Goal: Check status: Check status

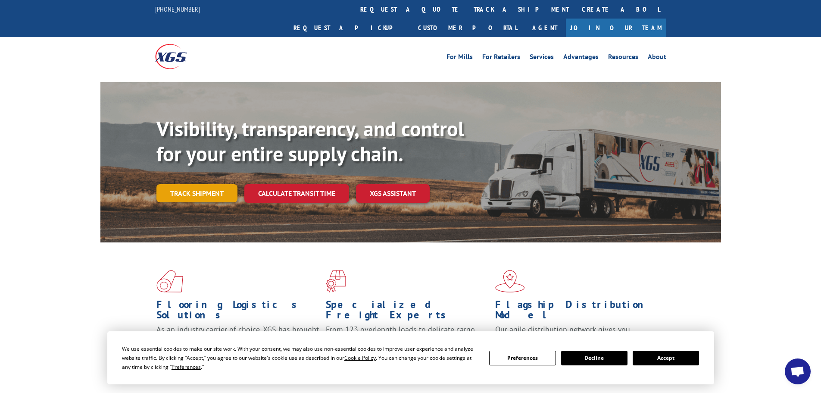
click at [192, 184] on link "Track shipment" at bounding box center [196, 193] width 81 height 18
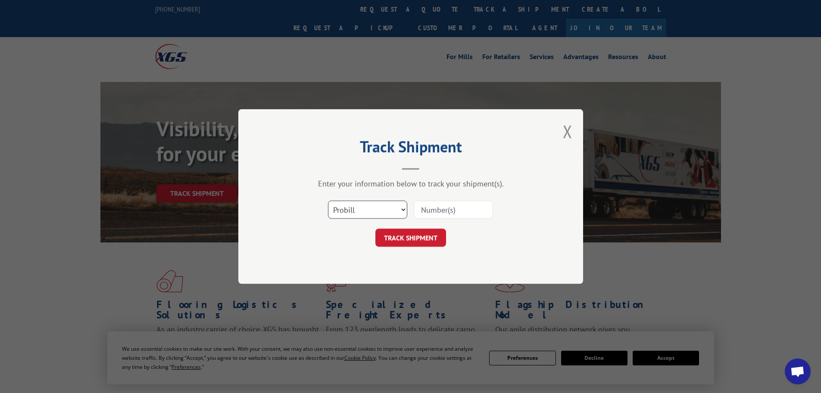
click at [389, 210] on select "Select category... Probill BOL PO" at bounding box center [367, 209] width 79 height 18
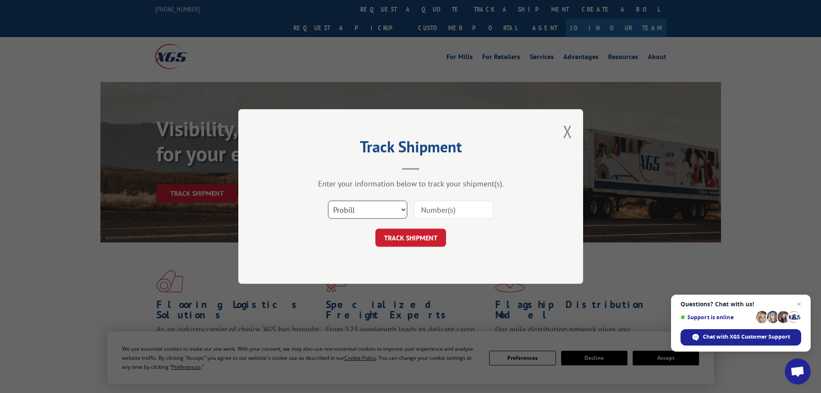
select select "bol"
click at [328, 200] on select "Select category... Probill BOL PO" at bounding box center [367, 209] width 79 height 18
paste input "27515502"
type input "27515502"
click at [437, 238] on button "TRACK SHIPMENT" at bounding box center [410, 237] width 71 height 18
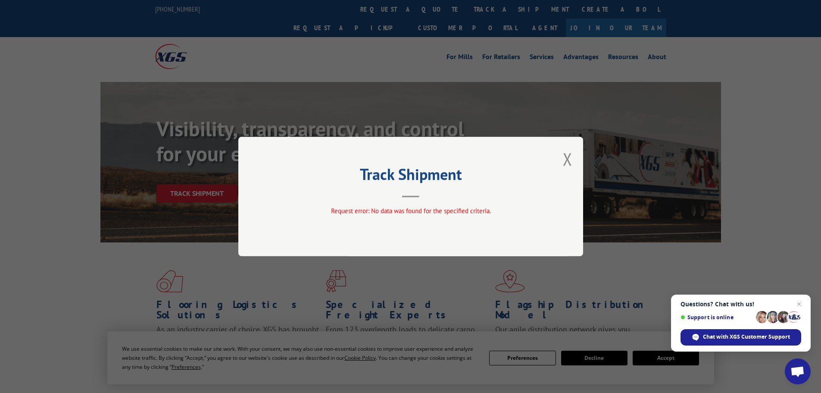
click at [560, 160] on div "Track Shipment Request error: No data was found for the specified criteria." at bounding box center [410, 196] width 345 height 119
click at [564, 160] on button "Close modal" at bounding box center [567, 158] width 9 height 23
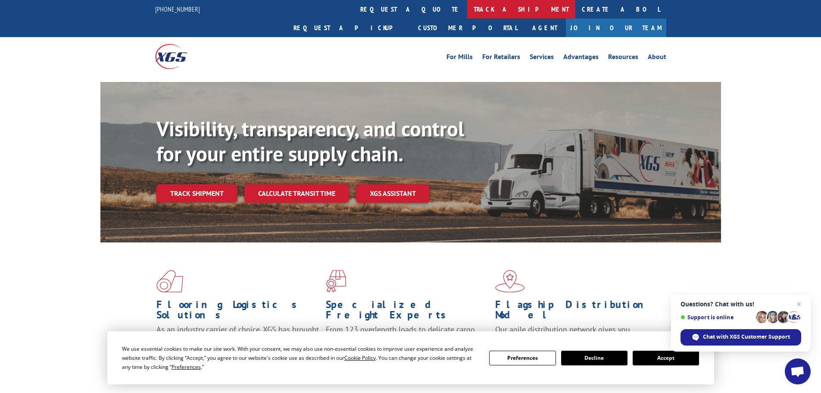
click at [467, 13] on link "track a shipment" at bounding box center [521, 9] width 108 height 19
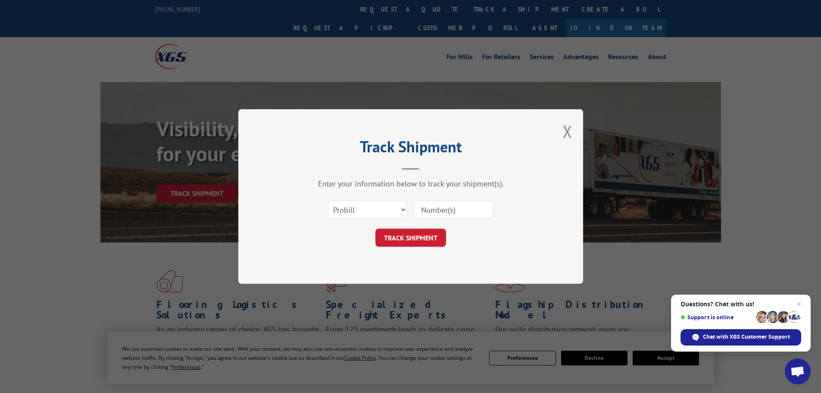
click at [435, 205] on input at bounding box center [453, 209] width 79 height 18
paste input "14367131"
type input "14367131"
click at [416, 241] on button "TRACK SHIPMENT" at bounding box center [410, 237] width 71 height 18
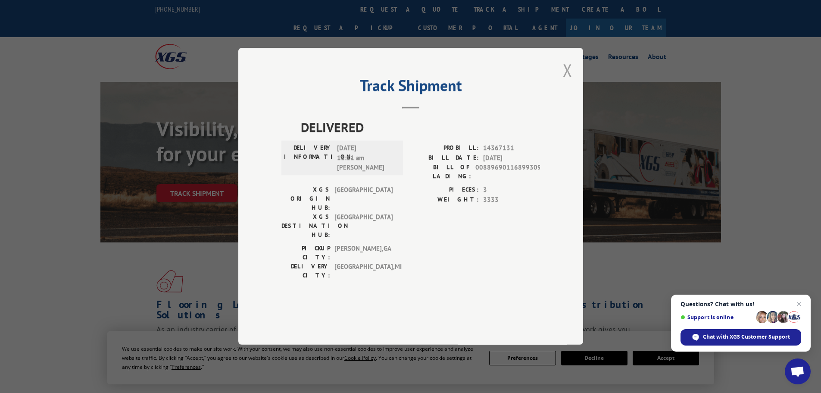
click at [566, 81] on button "Close modal" at bounding box center [567, 70] width 9 height 23
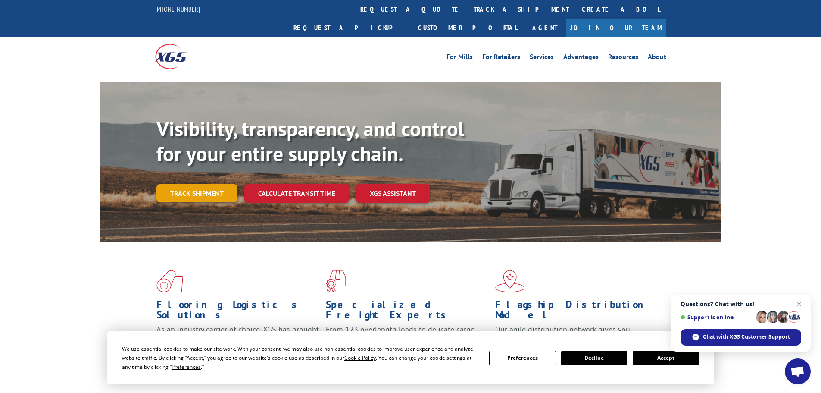
click at [202, 184] on link "Track shipment" at bounding box center [196, 193] width 81 height 18
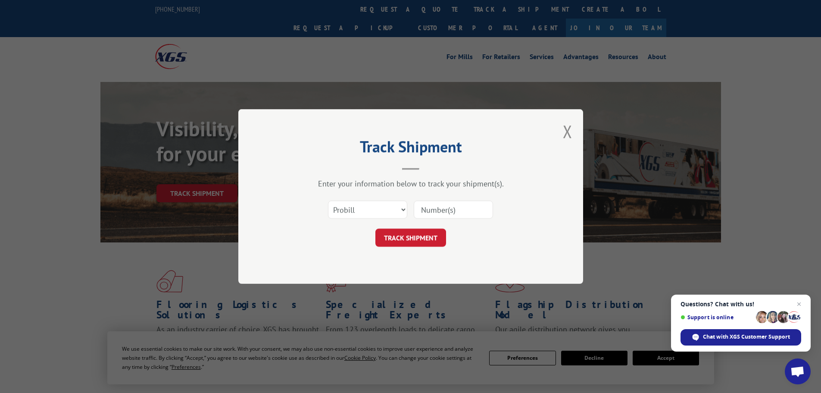
click at [439, 209] on input at bounding box center [453, 209] width 79 height 18
paste input "5060679"
type input "5060679"
click at [439, 237] on button "TRACK SHIPMENT" at bounding box center [410, 237] width 71 height 18
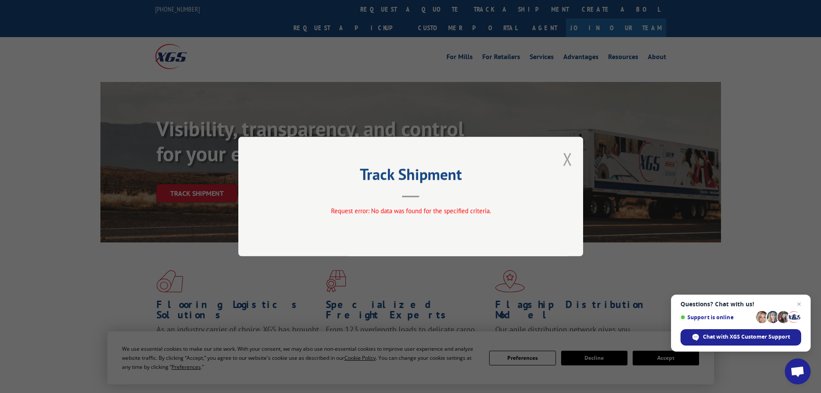
click at [565, 159] on button "Close modal" at bounding box center [567, 158] width 9 height 23
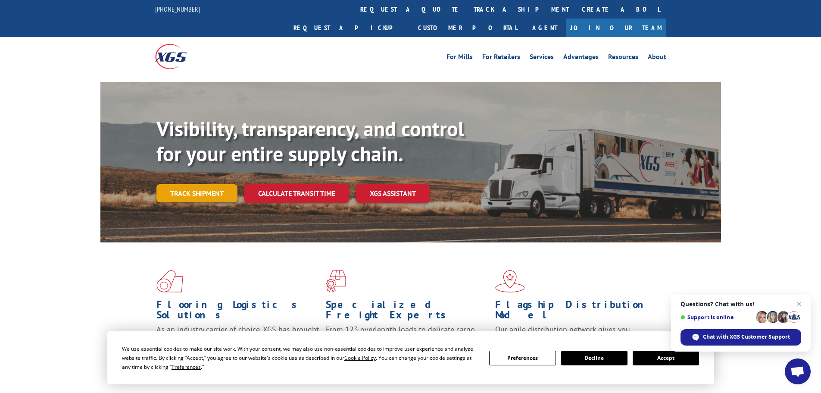
click at [228, 184] on link "Track shipment" at bounding box center [196, 193] width 81 height 18
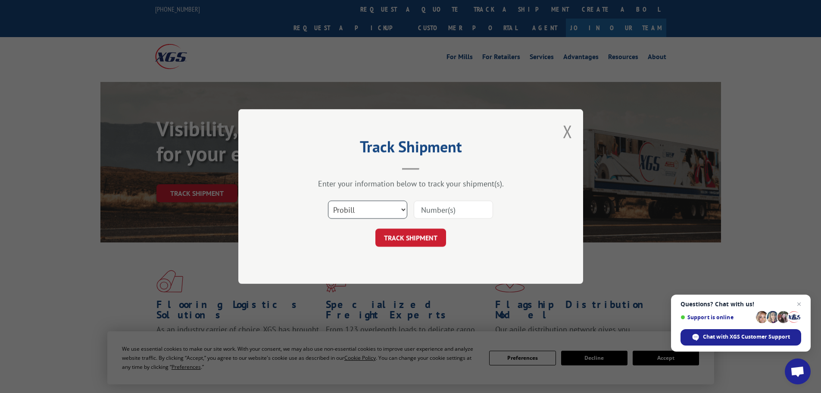
click at [369, 208] on select "Select category... Probill BOL PO" at bounding box center [367, 209] width 79 height 18
click at [328, 200] on select "Select category... Probill BOL PO" at bounding box center [367, 209] width 79 height 18
click at [467, 199] on div "Select category... Probill BOL PO" at bounding box center [410, 209] width 259 height 28
click at [458, 207] on input at bounding box center [453, 209] width 79 height 18
paste input "5060679"
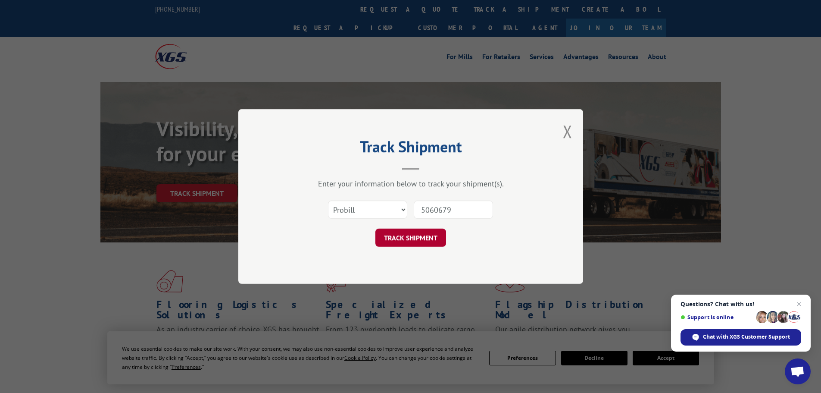
type input "5060679"
click at [440, 237] on button "TRACK SHIPMENT" at bounding box center [410, 237] width 71 height 18
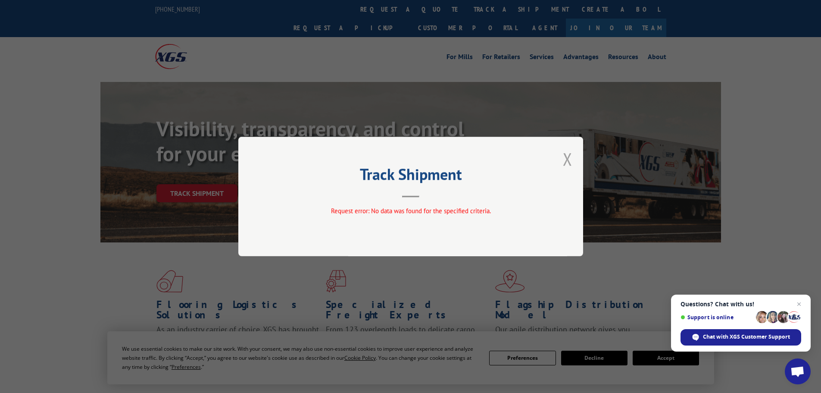
click at [566, 162] on button "Close modal" at bounding box center [567, 158] width 9 height 23
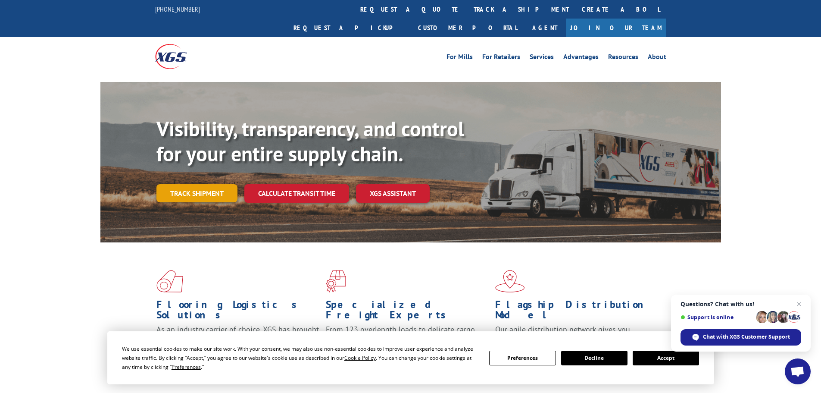
click at [169, 184] on link "Track shipment" at bounding box center [196, 193] width 81 height 18
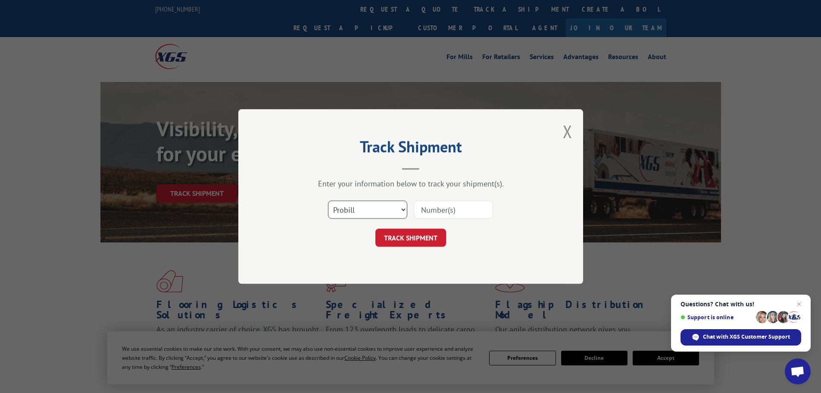
click at [388, 215] on select "Select category... Probill BOL PO" at bounding box center [367, 209] width 79 height 18
select select "bol"
click at [328, 200] on select "Select category... Probill BOL PO" at bounding box center [367, 209] width 79 height 18
click at [454, 207] on input at bounding box center [453, 209] width 79 height 18
paste input "5060679"
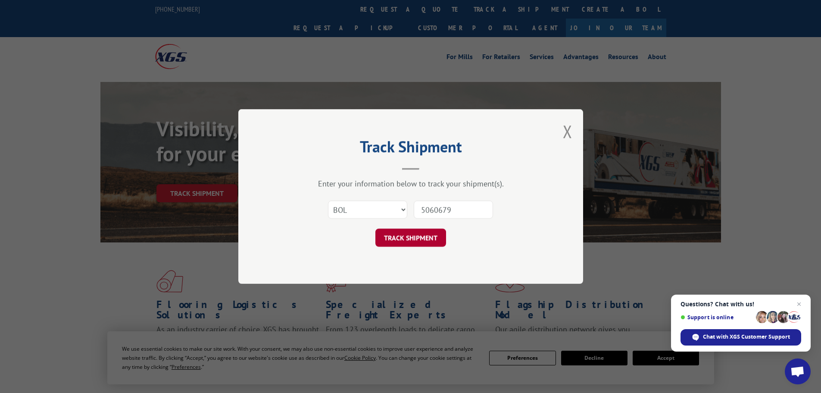
type input "5060679"
click at [435, 237] on button "TRACK SHIPMENT" at bounding box center [410, 237] width 71 height 18
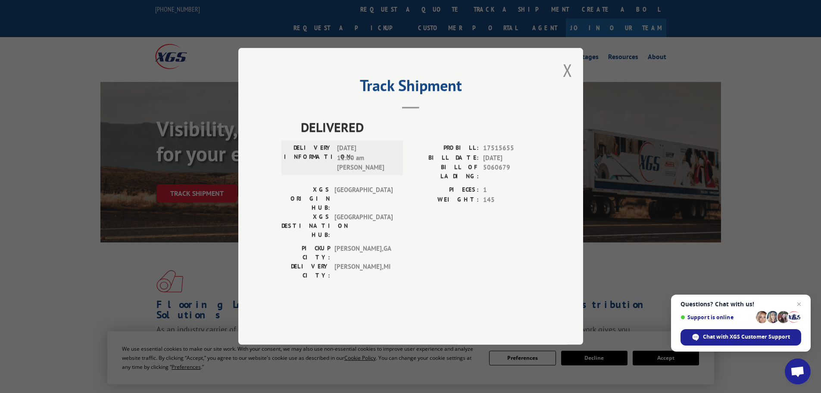
click at [566, 81] on button "Close modal" at bounding box center [567, 70] width 9 height 23
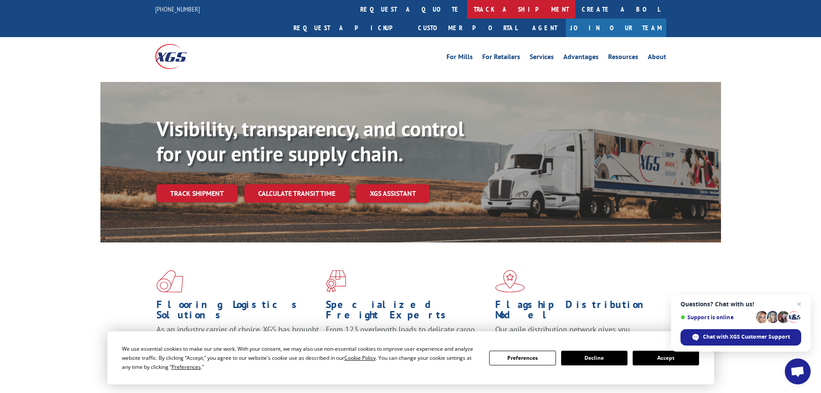
click at [467, 3] on link "track a shipment" at bounding box center [521, 9] width 108 height 19
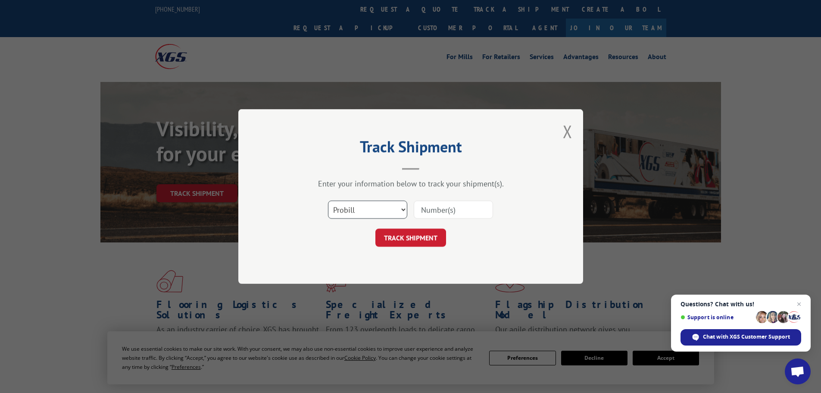
click at [377, 206] on select "Select category... Probill BOL PO" at bounding box center [367, 209] width 79 height 18
select select "bol"
click at [328, 200] on select "Select category... Probill BOL PO" at bounding box center [367, 209] width 79 height 18
paste input "5060679"
type input "5060679"
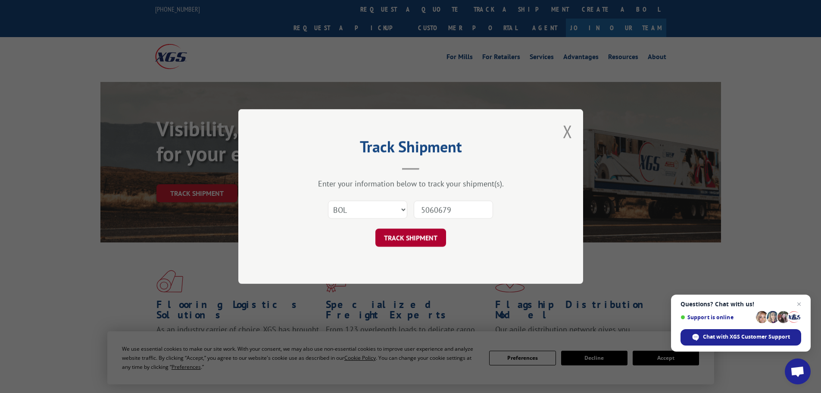
click at [430, 242] on button "TRACK SHIPMENT" at bounding box center [410, 237] width 71 height 18
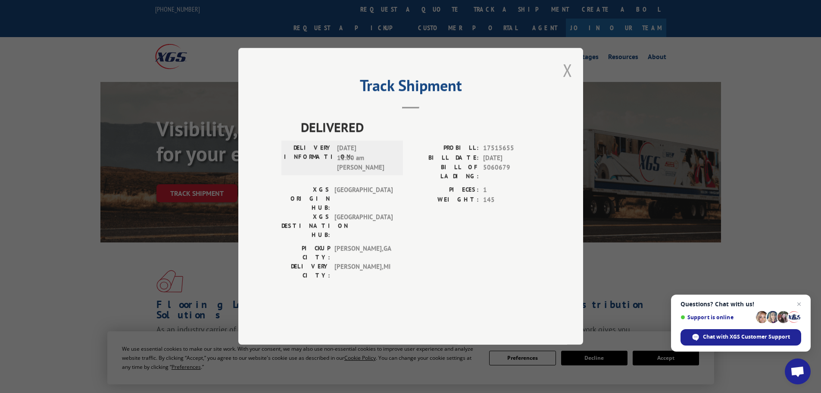
click at [565, 81] on button "Close modal" at bounding box center [567, 70] width 9 height 23
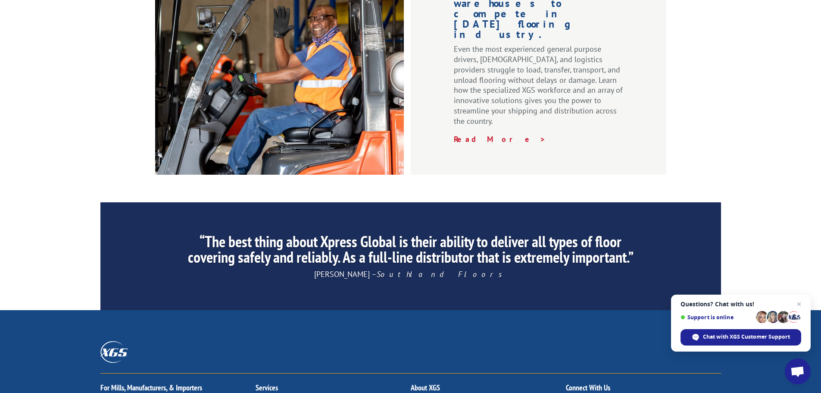
scroll to position [1313, 0]
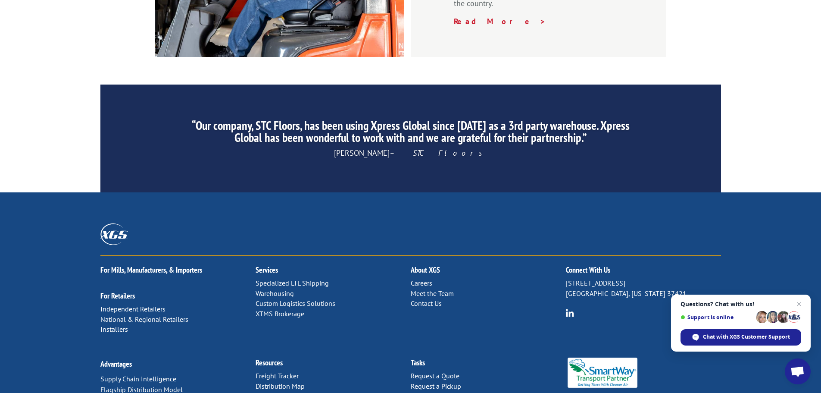
click at [291, 392] on link "Forms & Documents" at bounding box center [286, 396] width 60 height 9
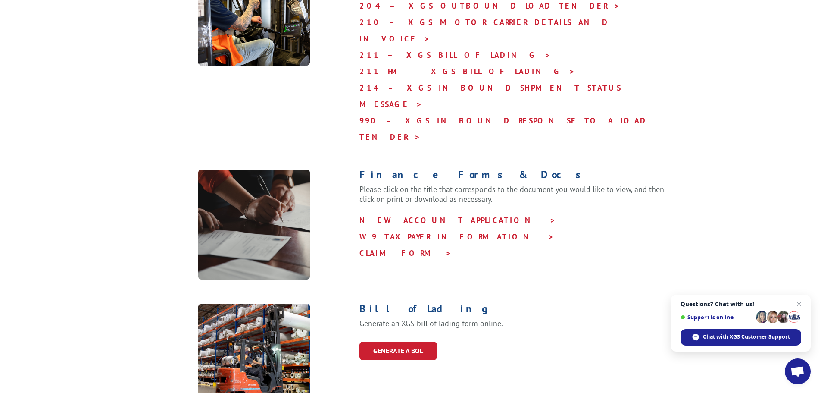
scroll to position [517, 0]
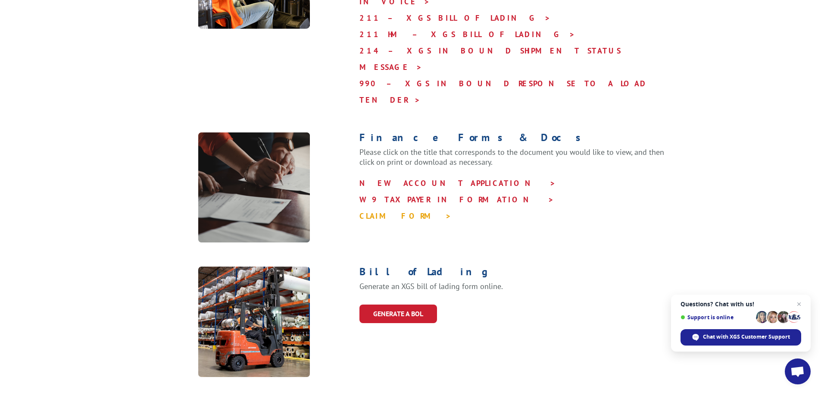
click at [401, 211] on link "CLAIM FORM >" at bounding box center [406, 216] width 92 height 10
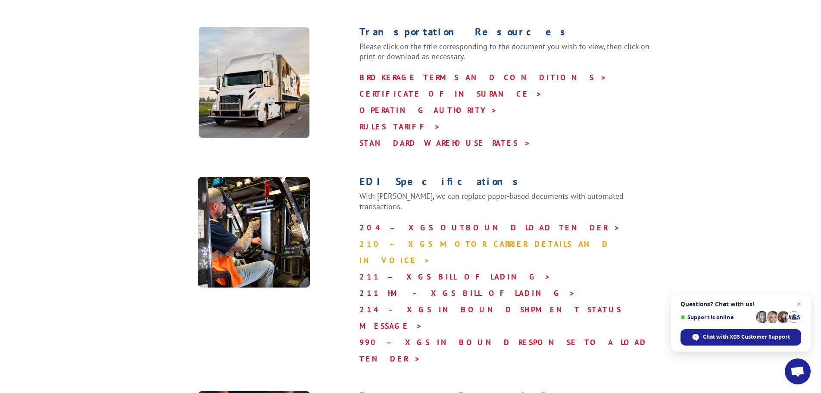
scroll to position [0, 0]
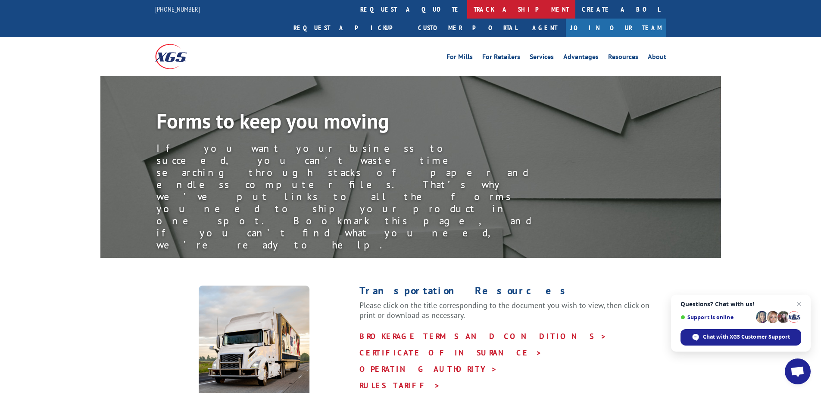
click at [467, 12] on link "track a shipment" at bounding box center [521, 9] width 108 height 19
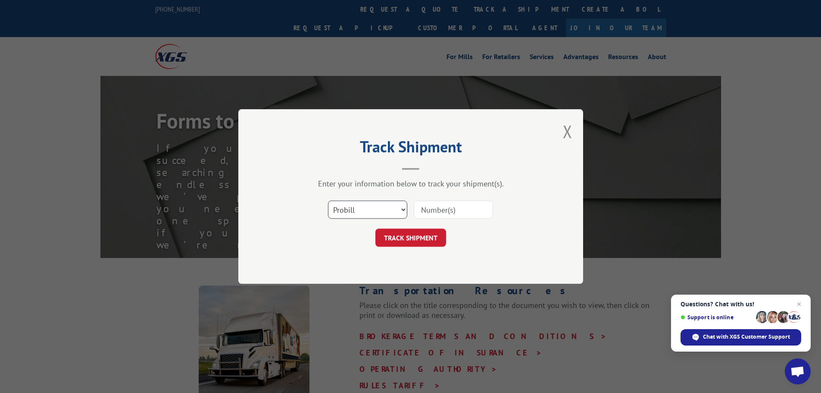
click at [392, 217] on select "Select category... Probill BOL PO" at bounding box center [367, 209] width 79 height 18
select select "bol"
click at [328, 200] on select "Select category... Probill BOL PO" at bounding box center [367, 209] width 79 height 18
click at [453, 209] on input at bounding box center [453, 209] width 79 height 18
paste input "17515655"
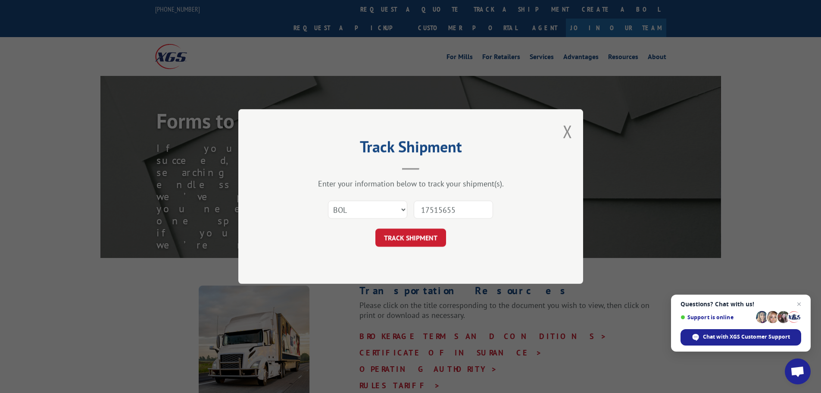
type input "17515655"
click at [373, 208] on select "Select category... Probill BOL PO" at bounding box center [367, 209] width 79 height 18
select select "probill"
click at [328, 200] on select "Select category... Probill BOL PO" at bounding box center [367, 209] width 79 height 18
click at [435, 241] on button "TRACK SHIPMENT" at bounding box center [410, 237] width 71 height 18
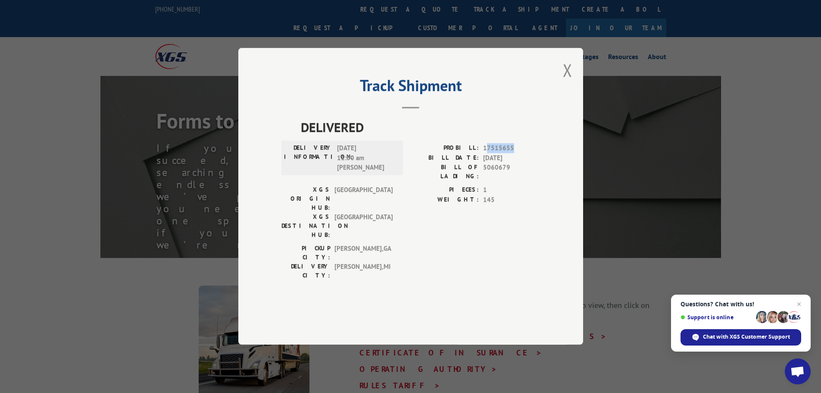
drag, startPoint x: 486, startPoint y: 171, endPoint x: 519, endPoint y: 171, distance: 33.2
click at [519, 153] on span "17515655" at bounding box center [511, 149] width 57 height 10
click at [500, 153] on span "17515655" at bounding box center [511, 149] width 57 height 10
drag, startPoint x: 484, startPoint y: 172, endPoint x: 531, endPoint y: 168, distance: 47.6
click at [531, 153] on span "17515655" at bounding box center [511, 149] width 57 height 10
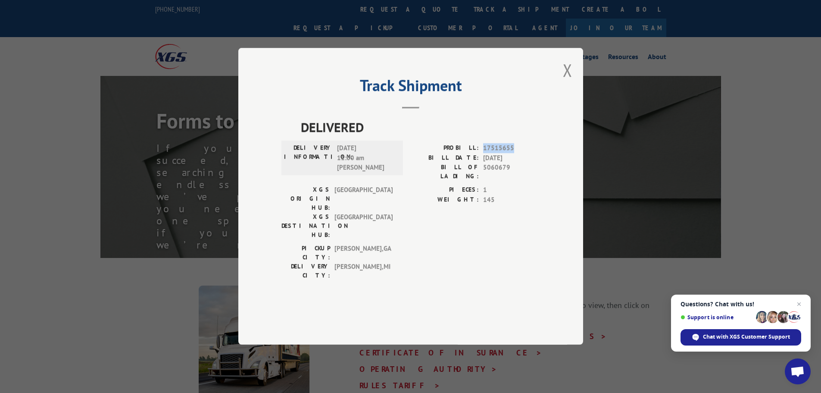
copy span "17515655"
drag, startPoint x: 483, startPoint y: 193, endPoint x: 511, endPoint y: 190, distance: 28.2
click at [511, 181] on div "BILL OF LADING: 5060679" at bounding box center [475, 172] width 129 height 18
copy span "5060679"
